Goal: Task Accomplishment & Management: Complete application form

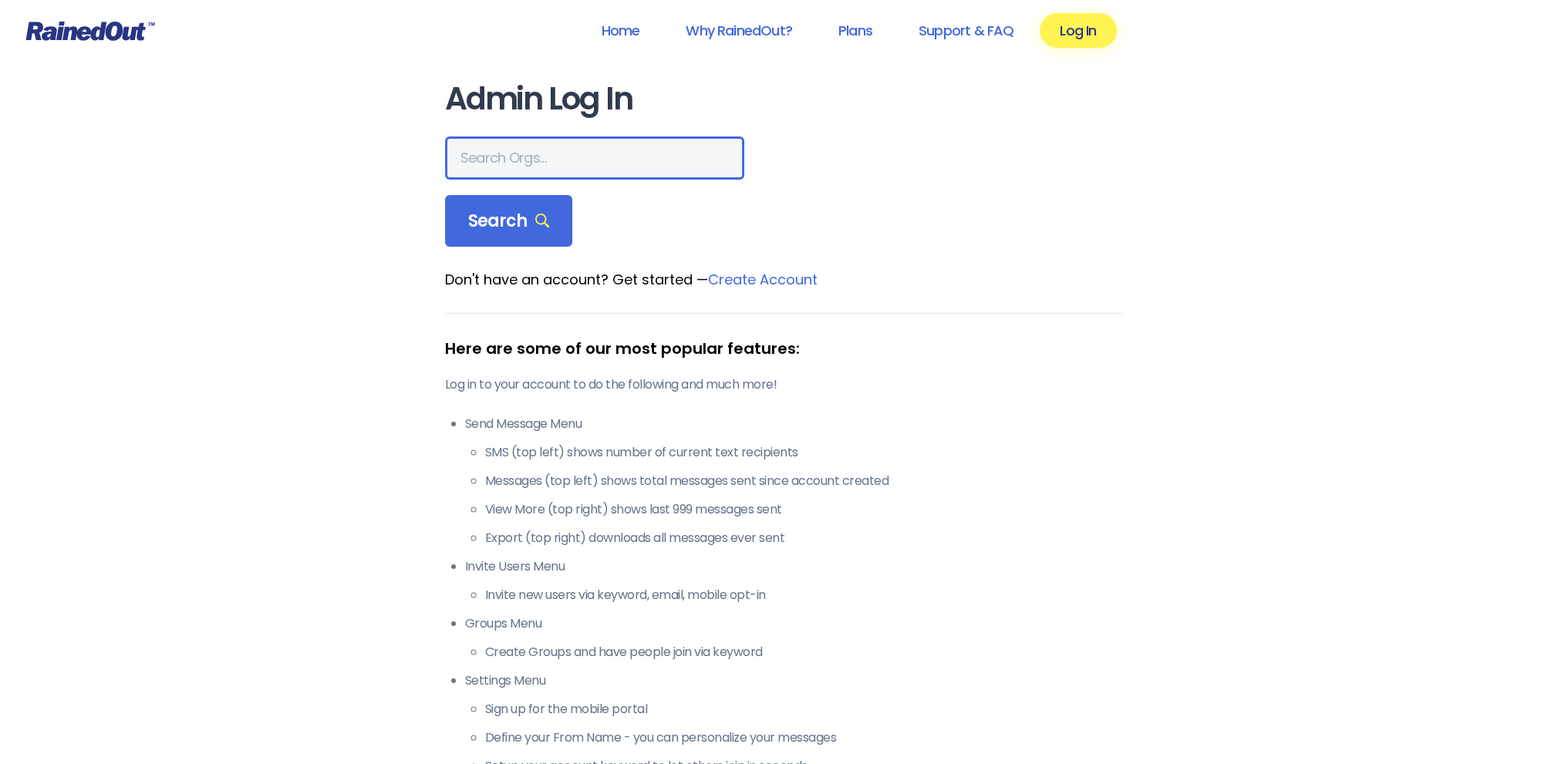
click at [506, 161] on input "text" at bounding box center [594, 158] width 299 height 43
type input "Ltp [PERSON_NAME]"
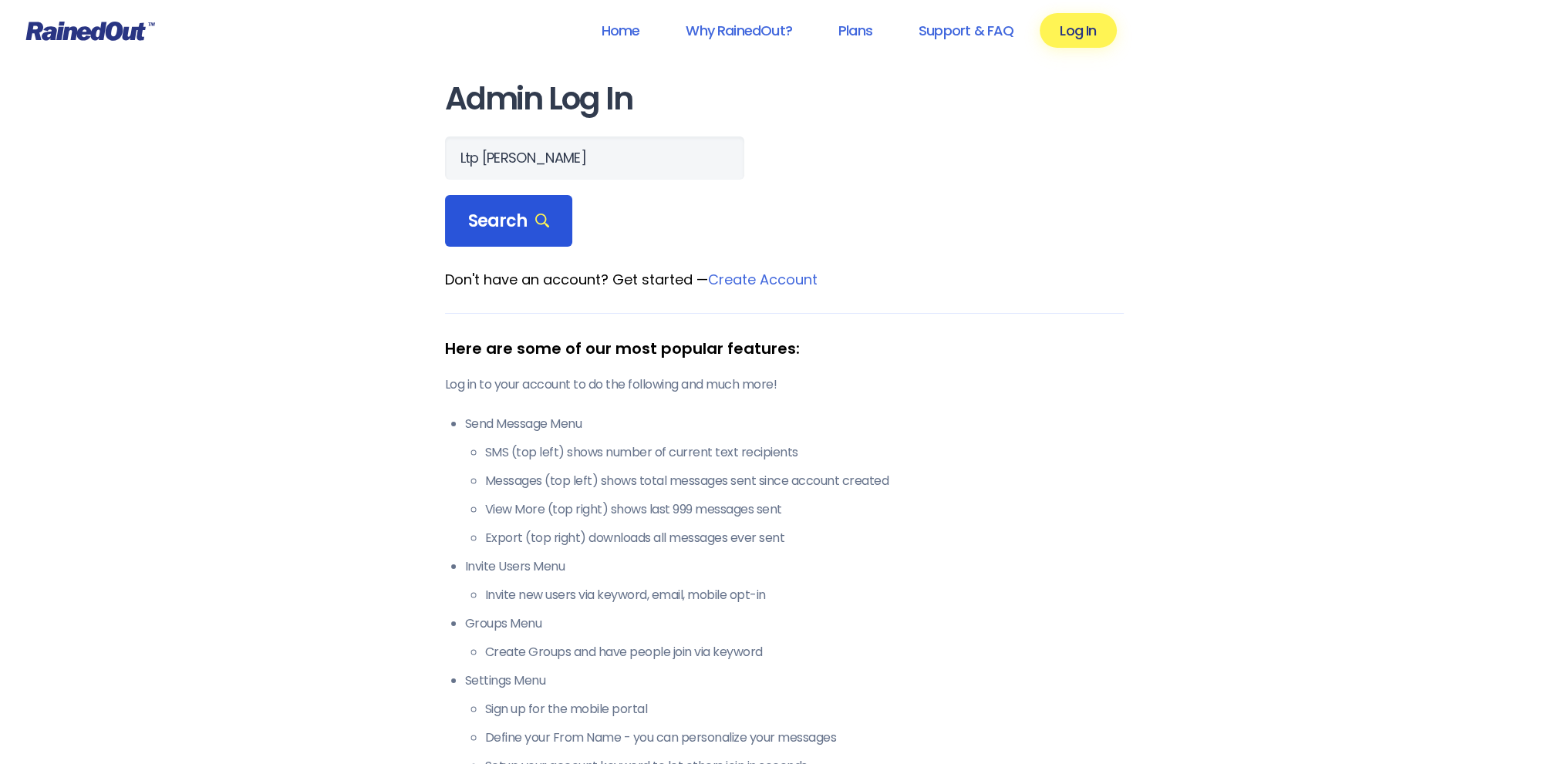
click at [484, 228] on span "Search" at bounding box center [509, 221] width 81 height 22
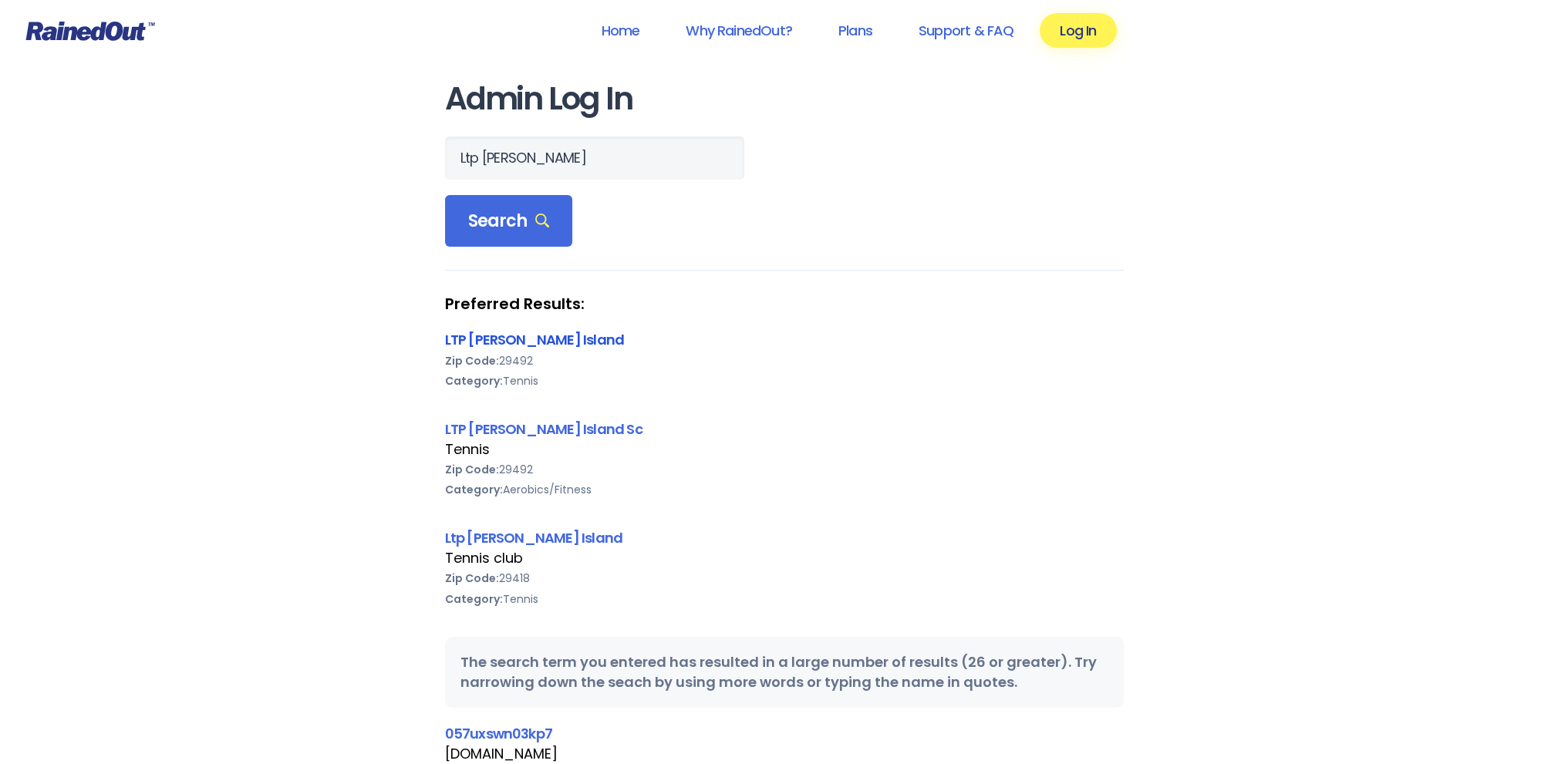
click at [486, 346] on link "LTP [PERSON_NAME] Island" at bounding box center [534, 339] width 180 height 19
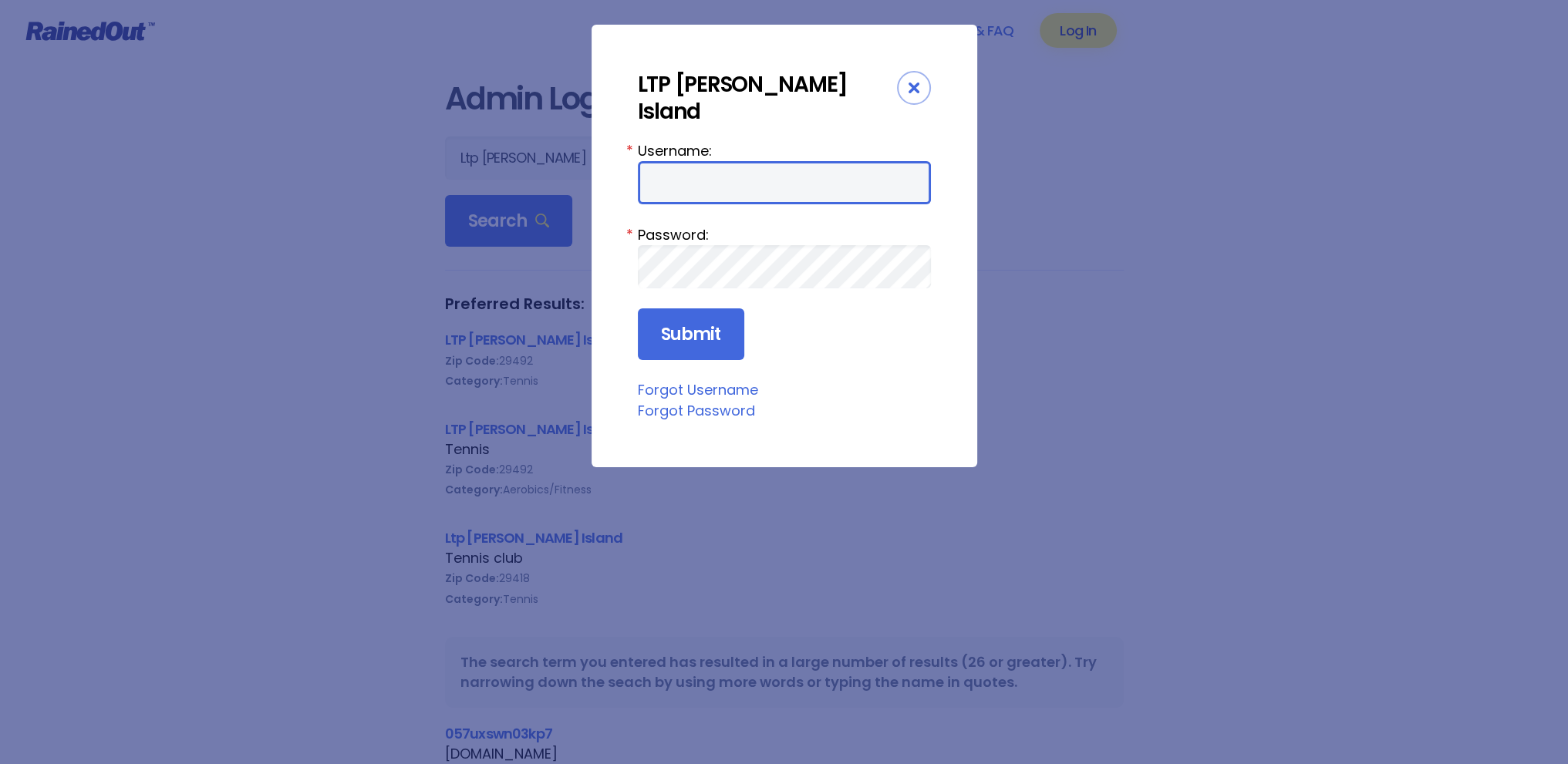
type input "tennis"
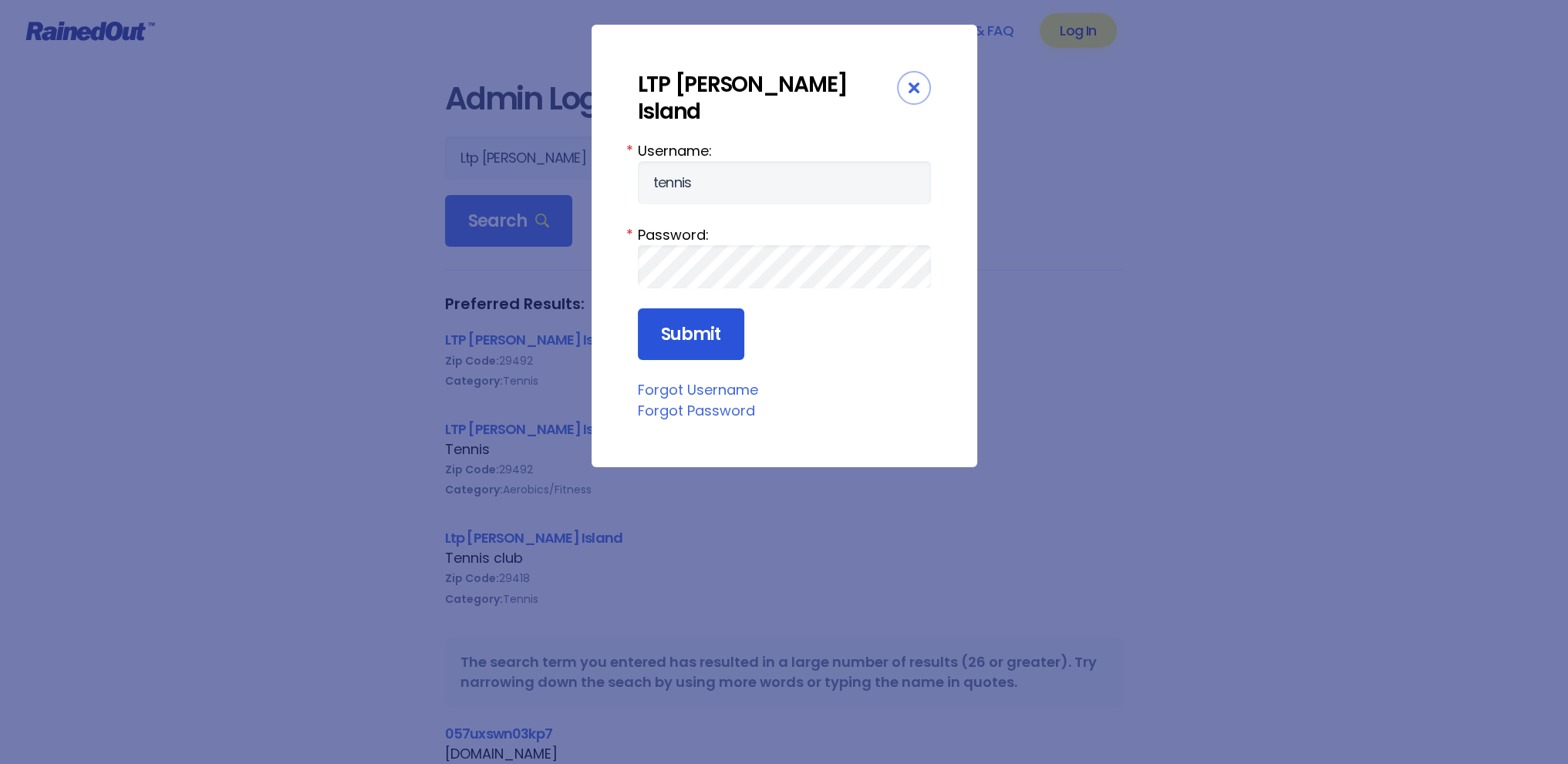
click at [684, 314] on input "Submit" at bounding box center [690, 334] width 107 height 52
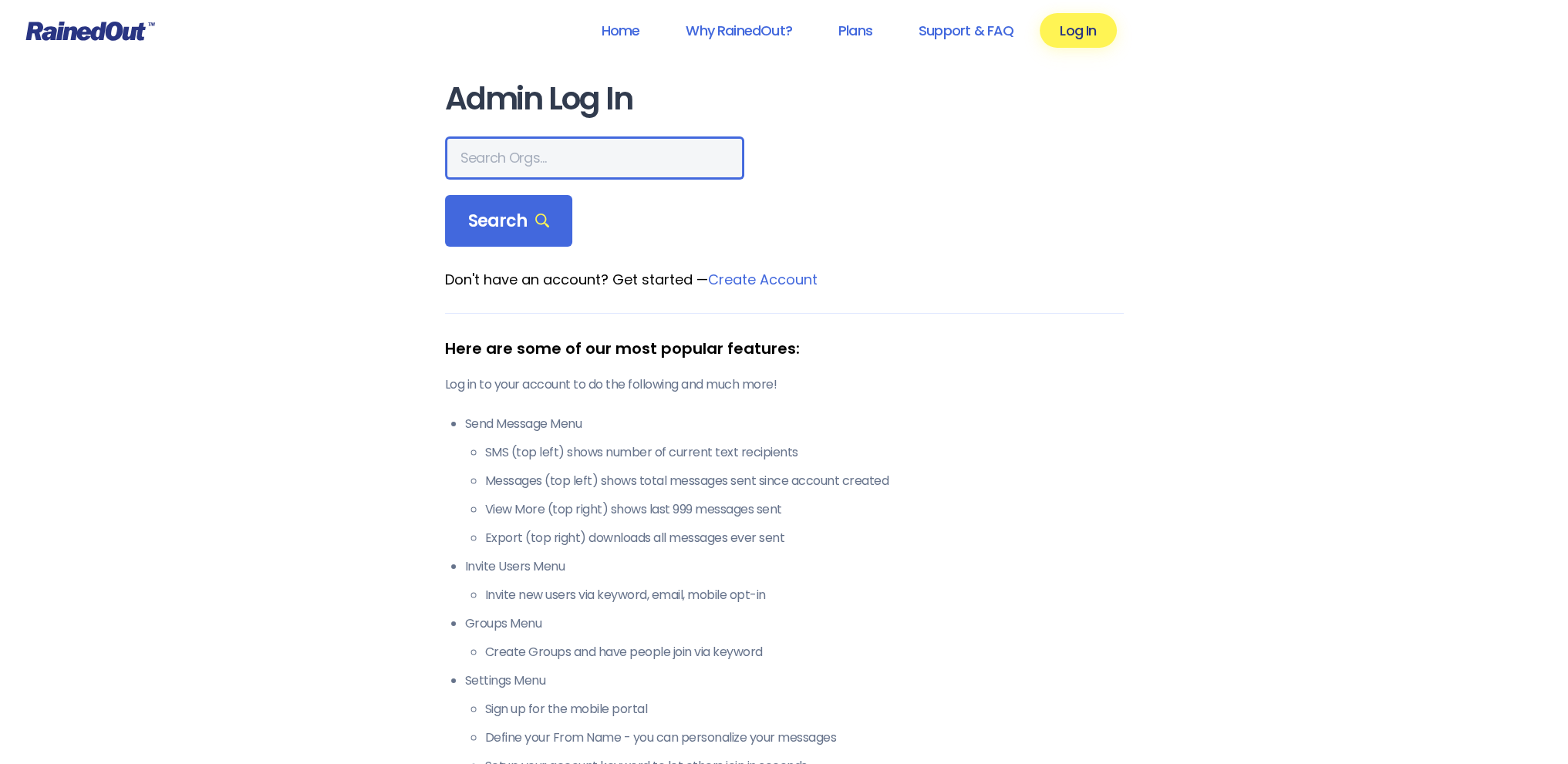
click at [565, 149] on input "text" at bounding box center [594, 158] width 299 height 43
type input "LTP [PERSON_NAME]"
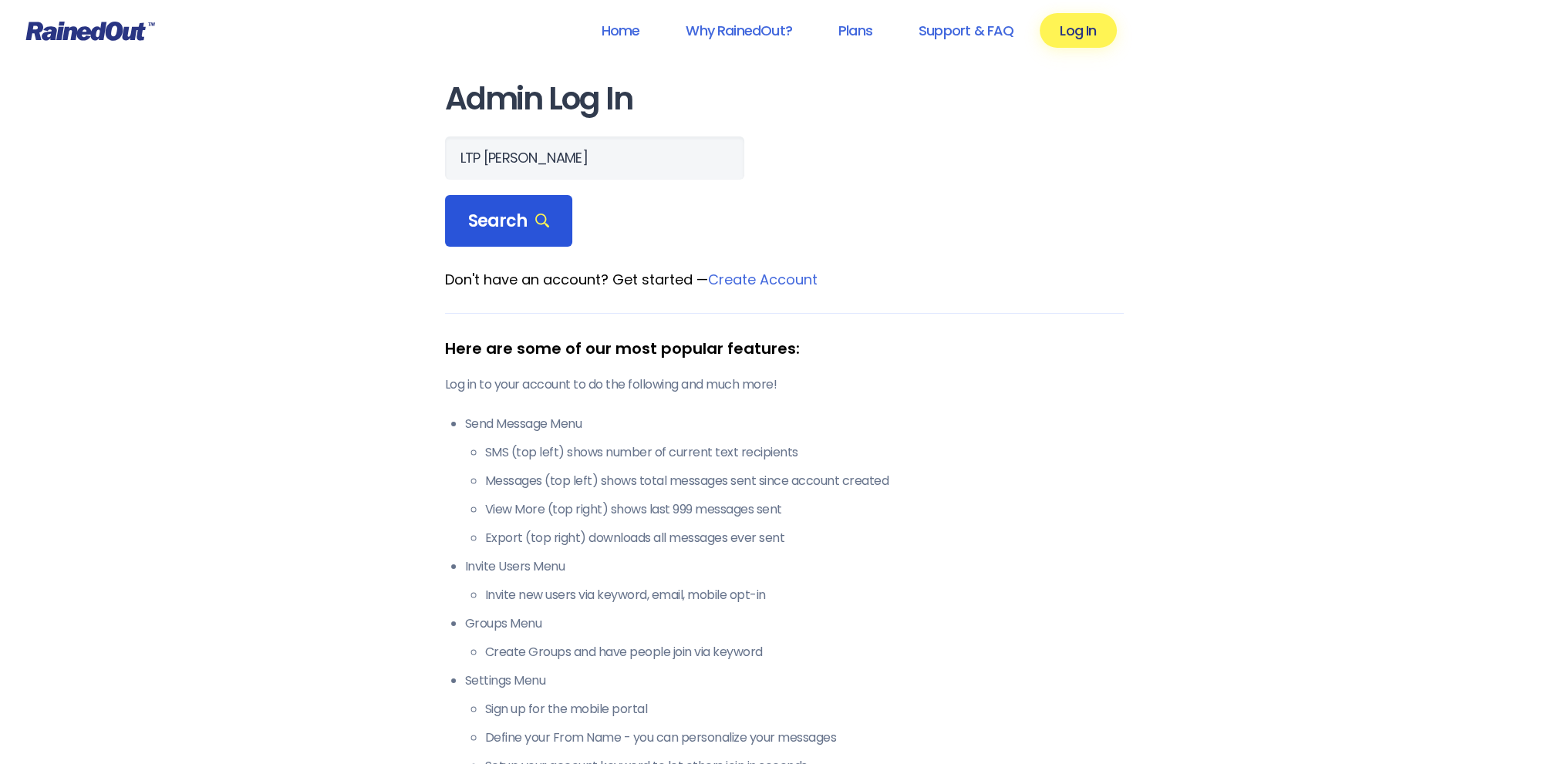
click at [488, 234] on div "Search" at bounding box center [508, 220] width 128 height 52
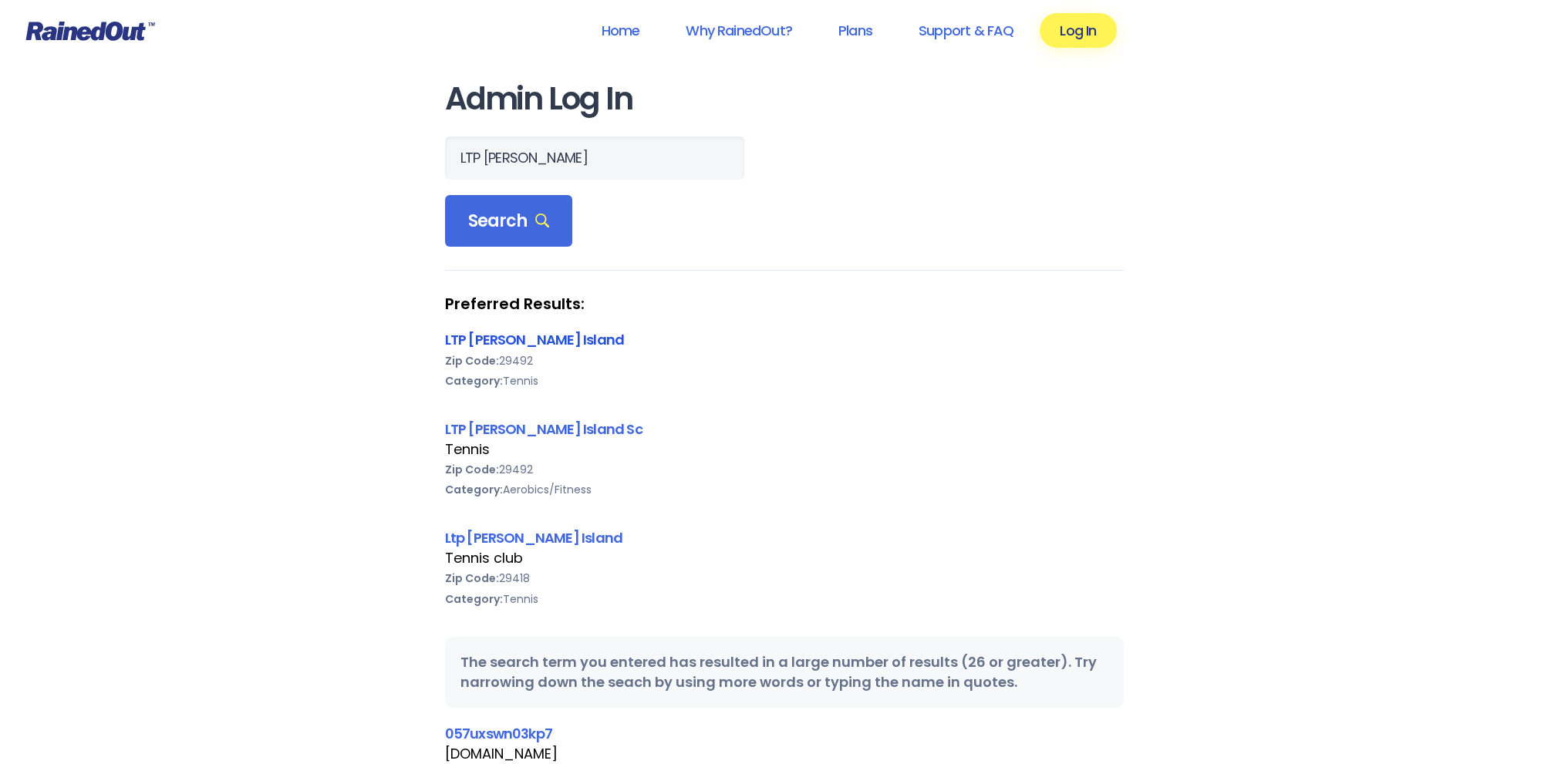
click at [474, 341] on link "LTP [PERSON_NAME] Island" at bounding box center [534, 339] width 180 height 19
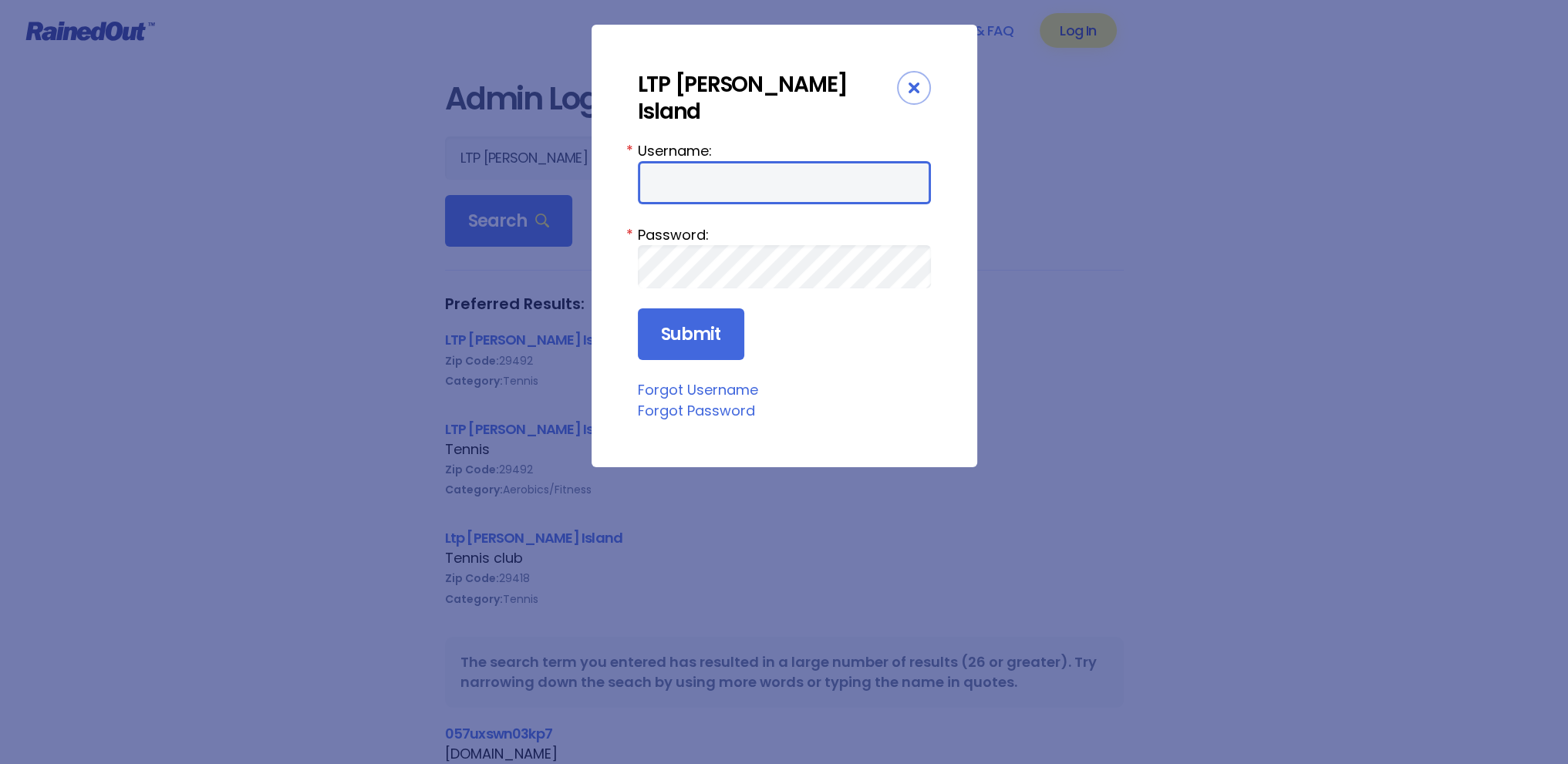
type input "tennis"
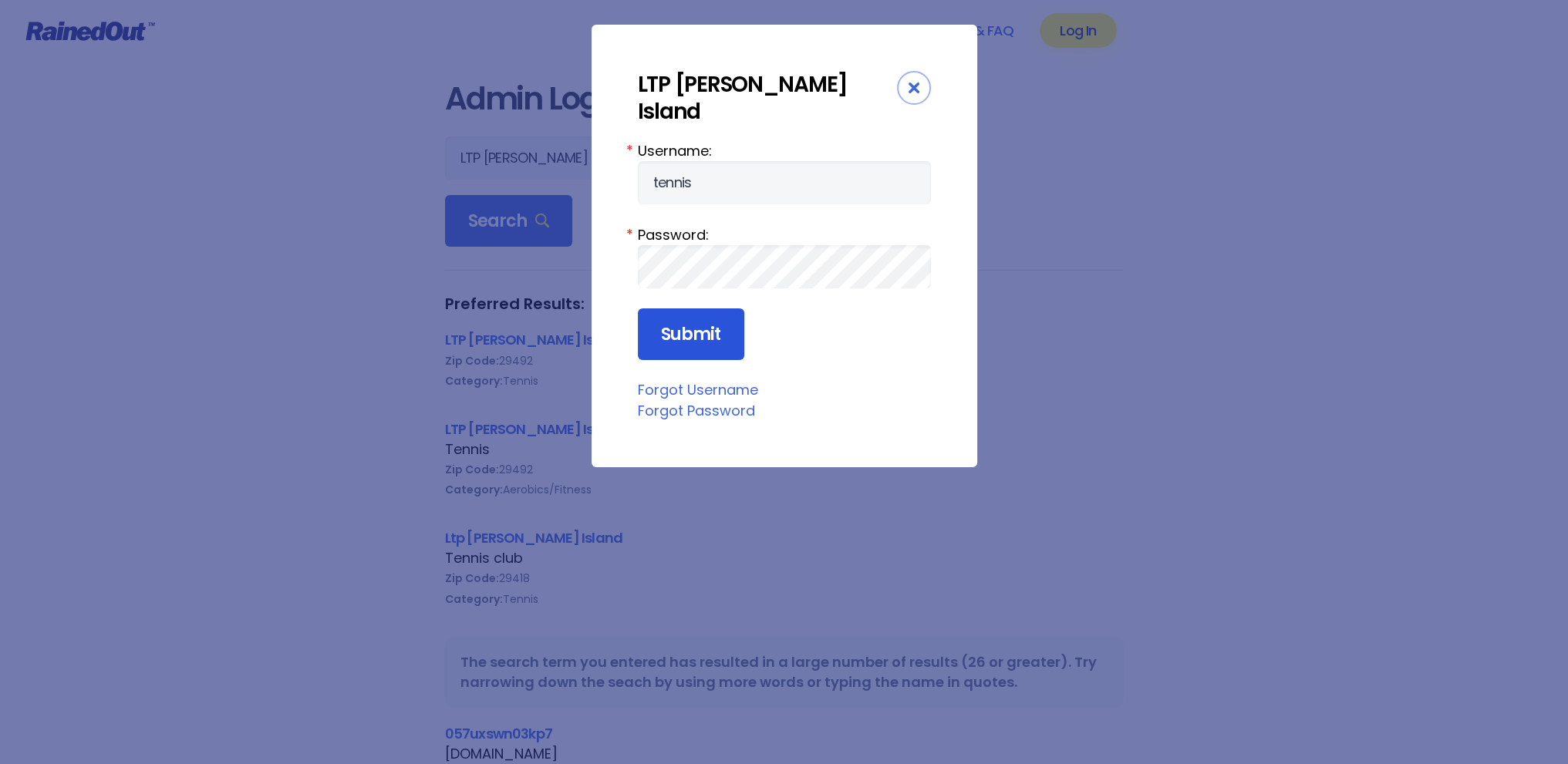
click at [675, 315] on input "Submit" at bounding box center [690, 334] width 107 height 52
